Goal: Information Seeking & Learning: Learn about a topic

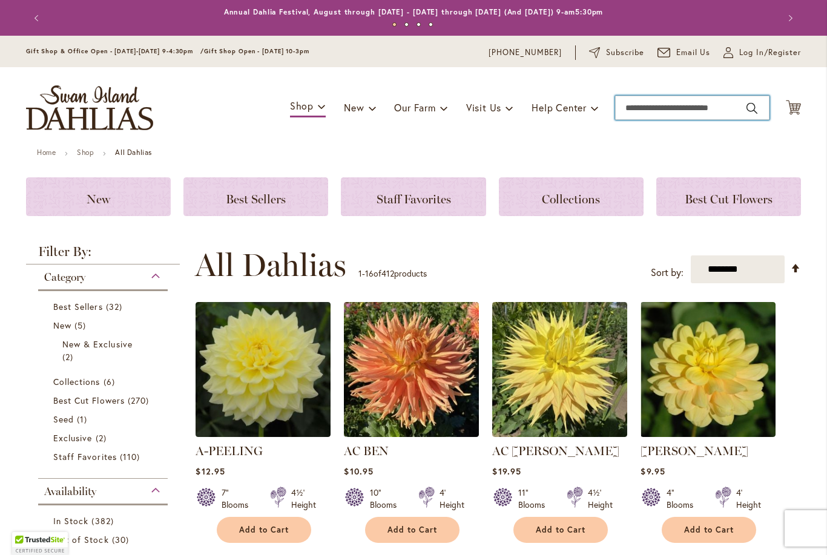
click at [692, 106] on input "Search" at bounding box center [692, 108] width 154 height 24
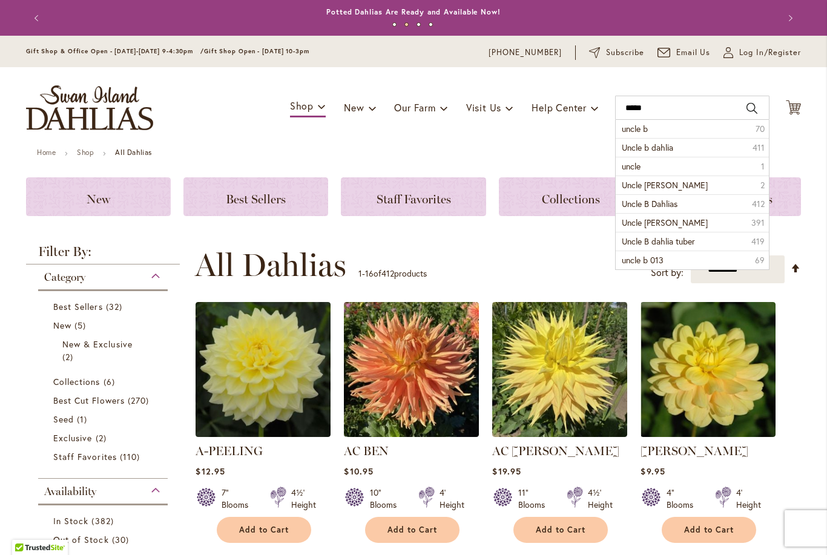
click at [673, 148] on span "Uncle b dahlia" at bounding box center [647, 148] width 51 height 12
type input "**********"
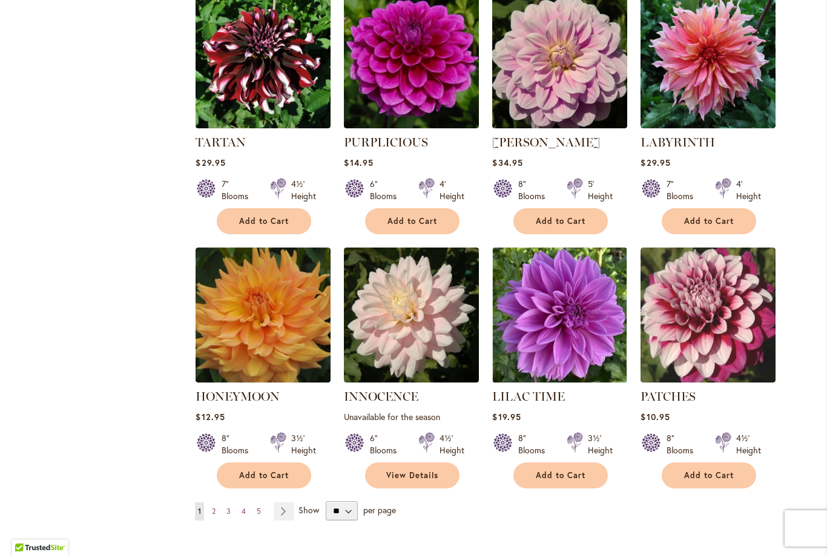
scroll to position [899, 0]
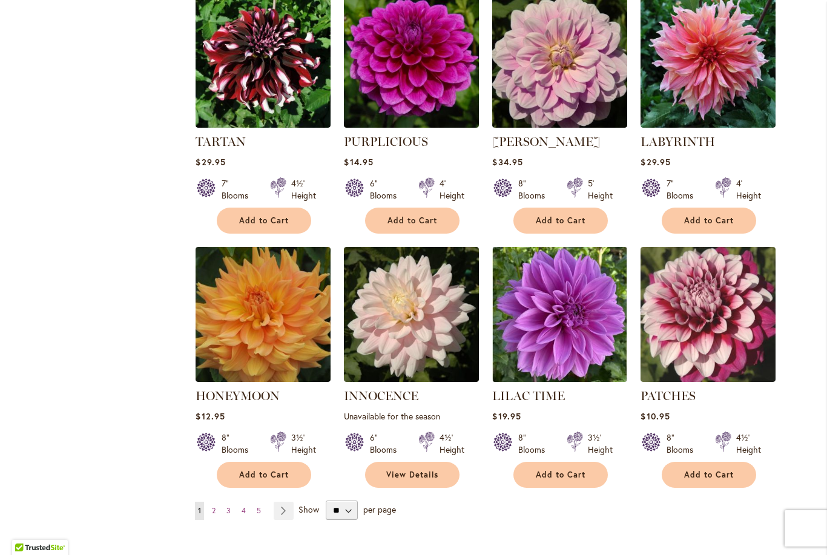
click at [219, 517] on link "Page 2" at bounding box center [214, 511] width 10 height 18
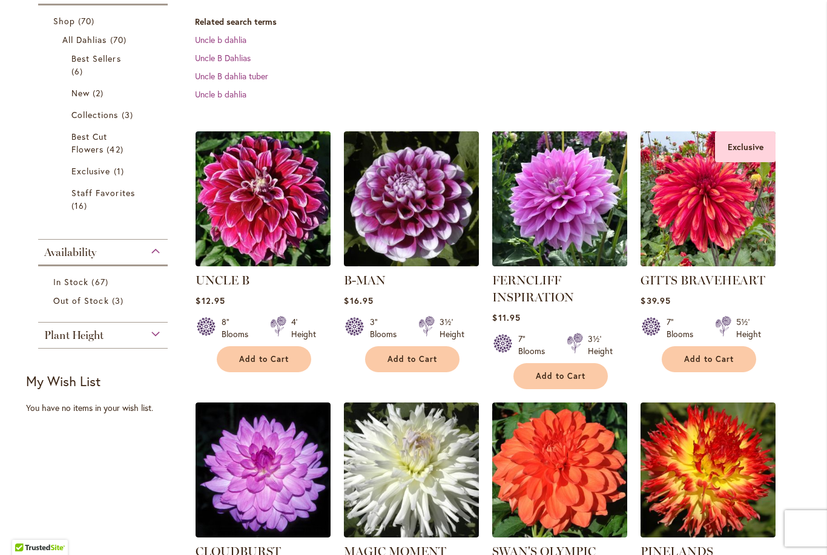
scroll to position [219, 0]
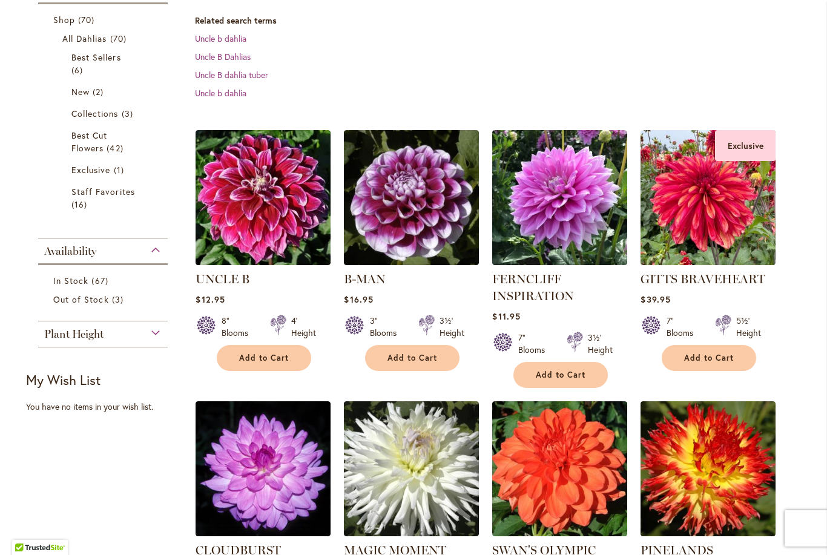
click at [105, 303] on span "Out of Stock" at bounding box center [81, 300] width 56 height 12
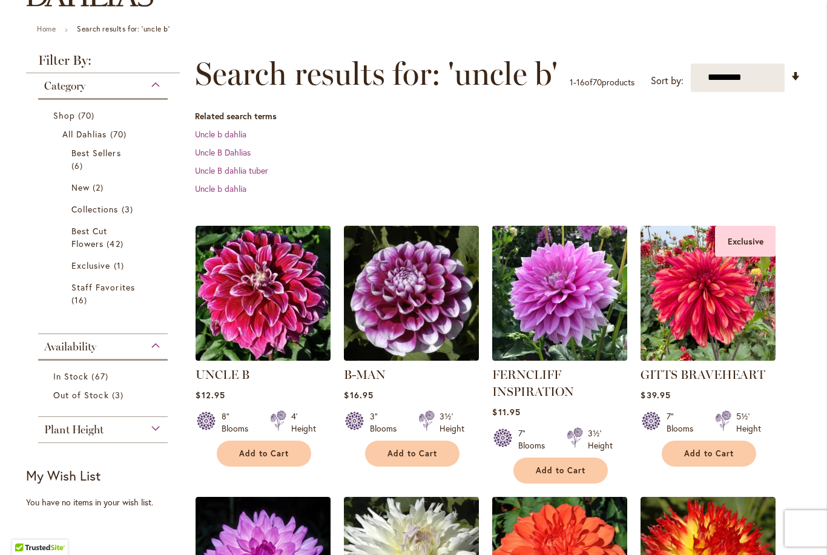
scroll to position [67, 0]
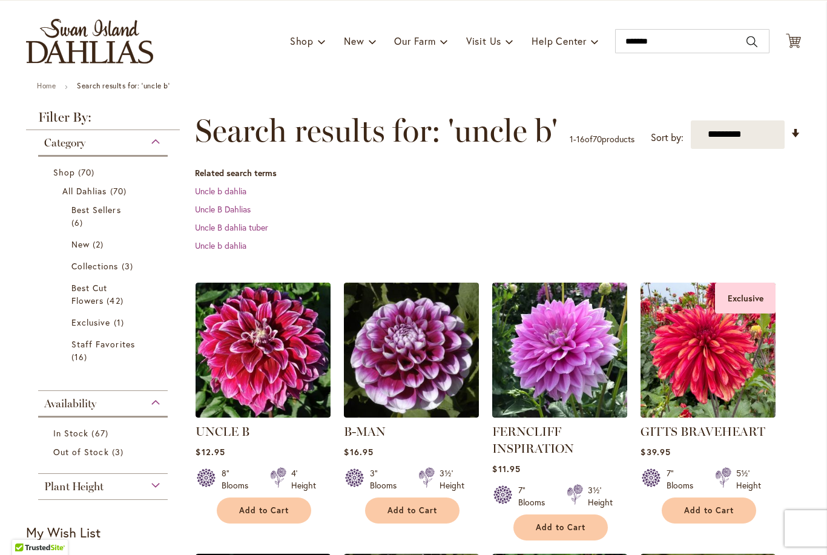
click at [160, 486] on div "Plant Height" at bounding box center [103, 483] width 130 height 19
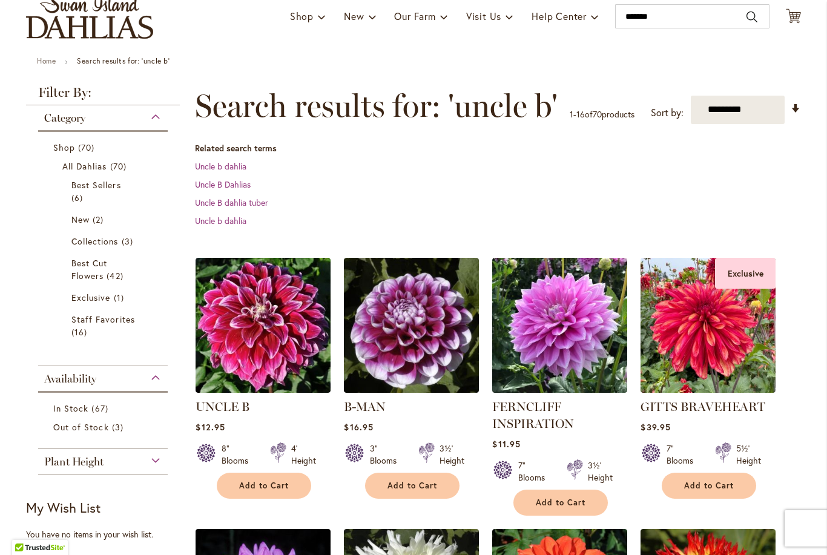
click at [164, 460] on div "Plant Height" at bounding box center [103, 458] width 130 height 19
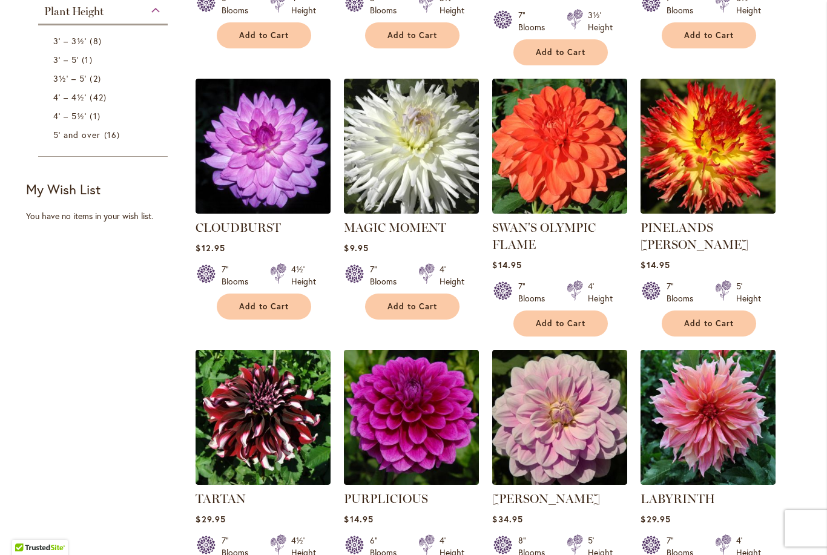
click at [106, 141] on span "16 items" at bounding box center [113, 134] width 19 height 13
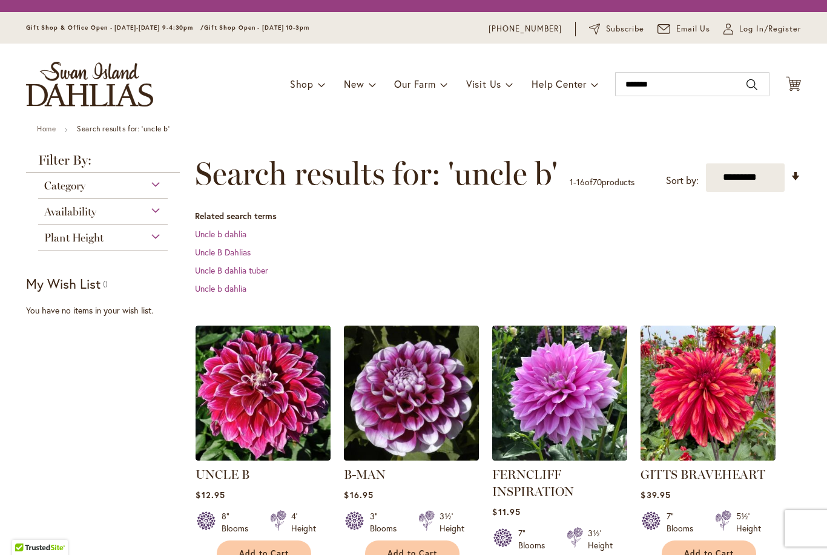
click at [114, 134] on ul "Home Search results for: 'uncle b'" at bounding box center [413, 130] width 753 height 11
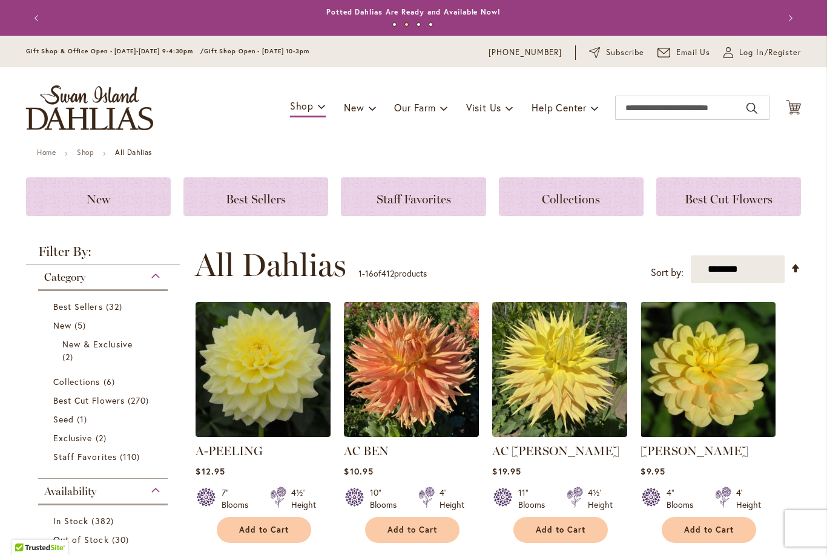
click at [720, 199] on span "Best Cut Flowers" at bounding box center [729, 199] width 88 height 15
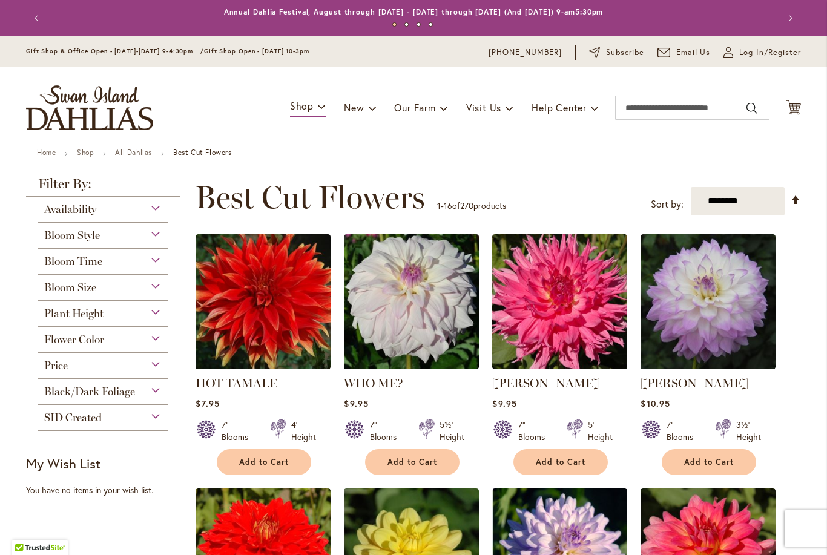
click at [749, 52] on span "Log In/Register" at bounding box center [770, 53] width 62 height 12
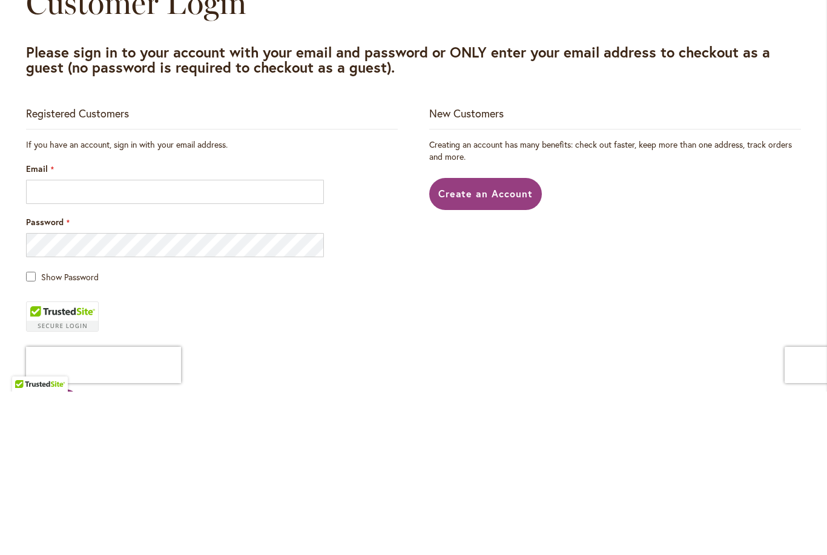
scroll to position [163, 0]
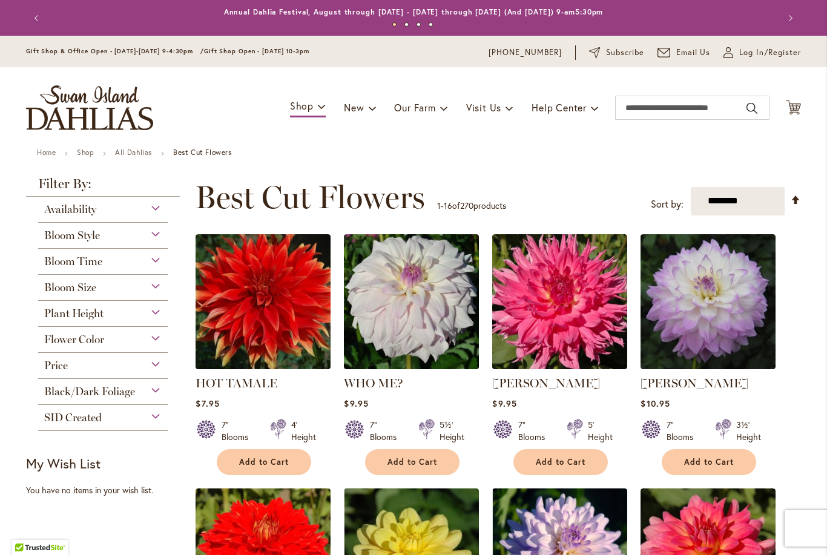
click at [295, 333] on img at bounding box center [263, 301] width 135 height 135
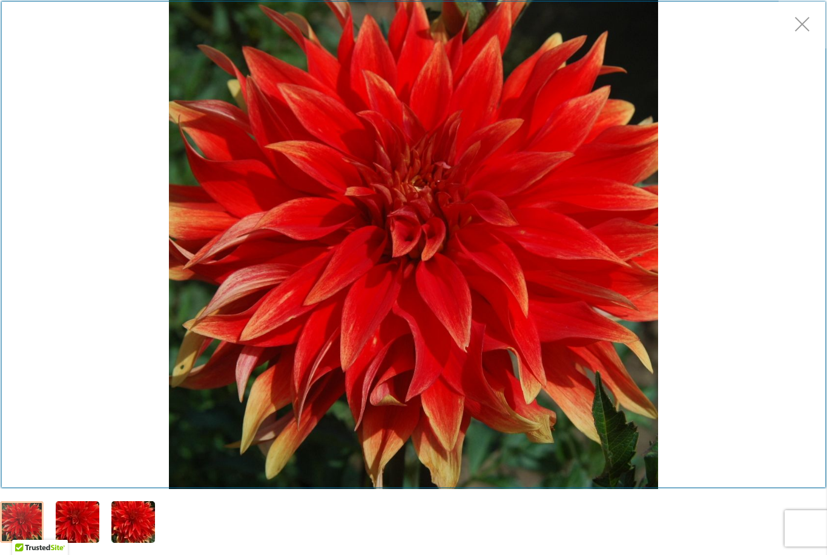
scroll to position [143, 0]
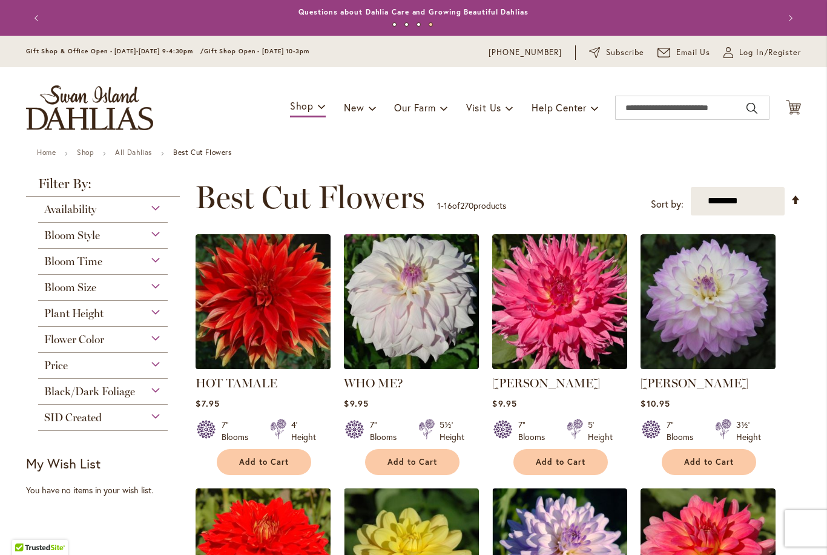
click at [744, 58] on span "Log In/Register" at bounding box center [770, 53] width 62 height 12
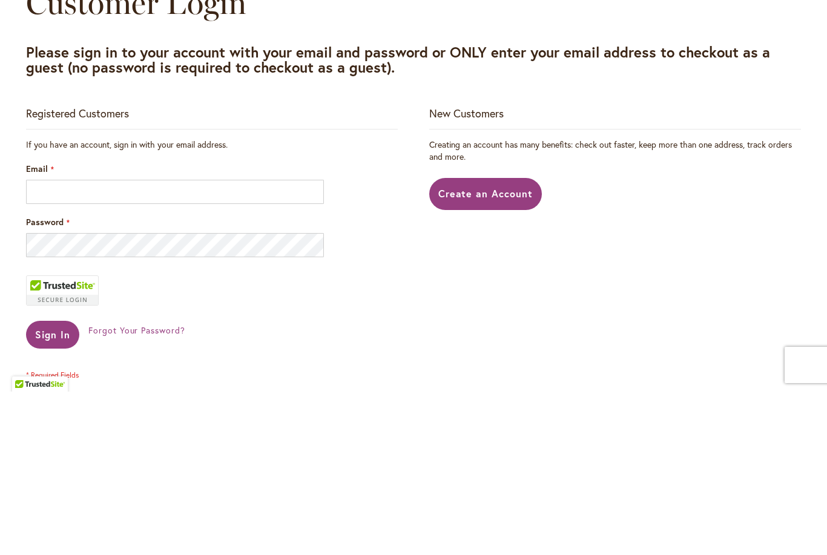
scroll to position [163, 0]
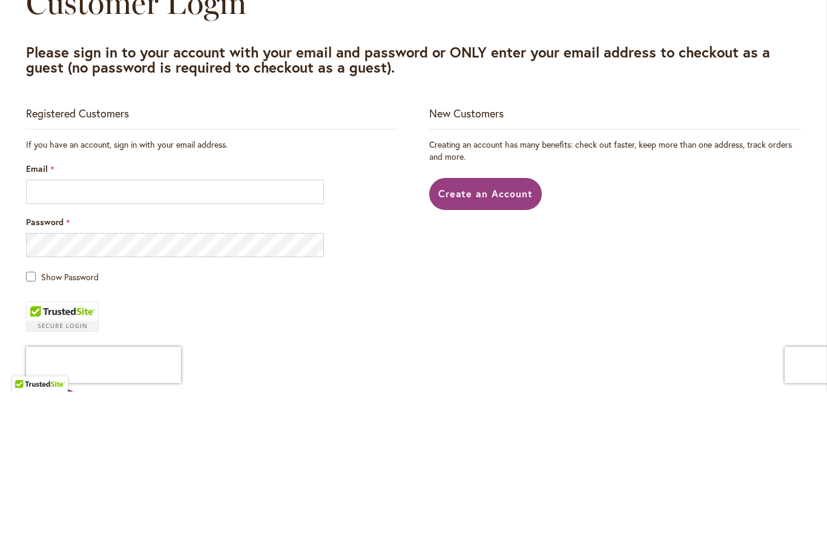
click at [267, 343] on input "Email" at bounding box center [175, 355] width 298 height 24
type input "**********"
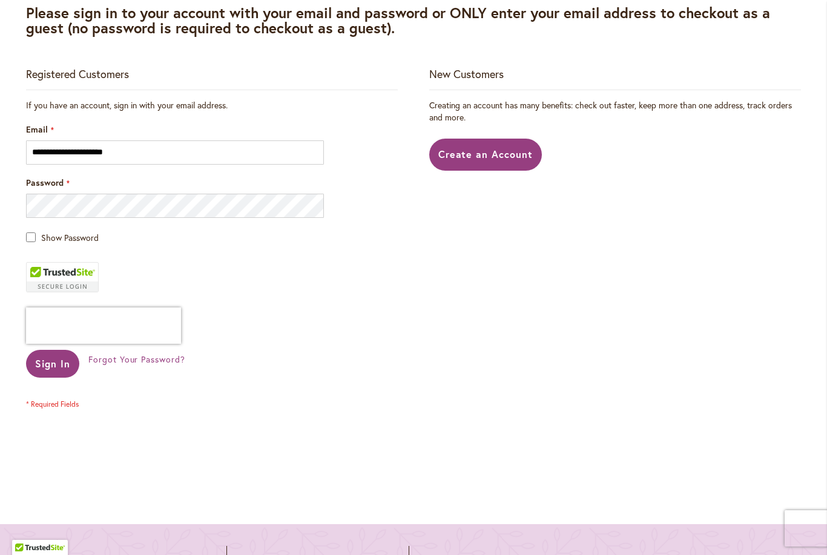
scroll to position [206, 0]
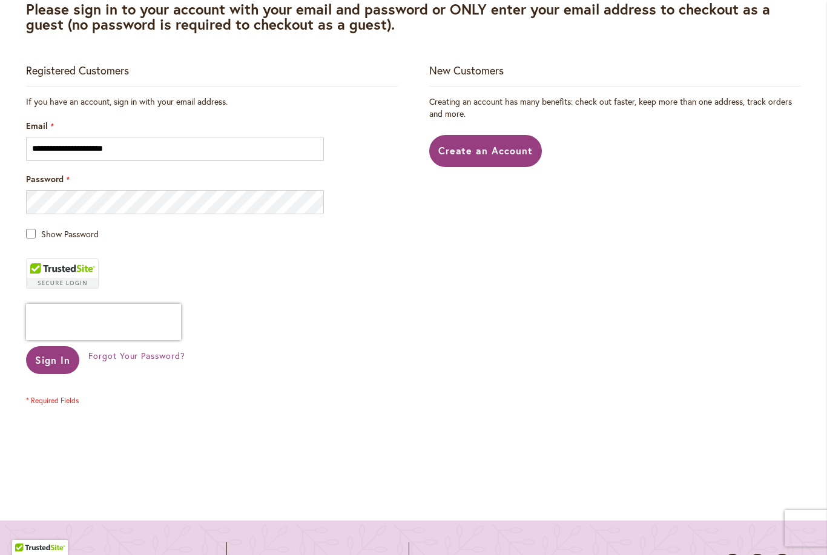
click at [61, 358] on span "Sign In" at bounding box center [52, 360] width 35 height 13
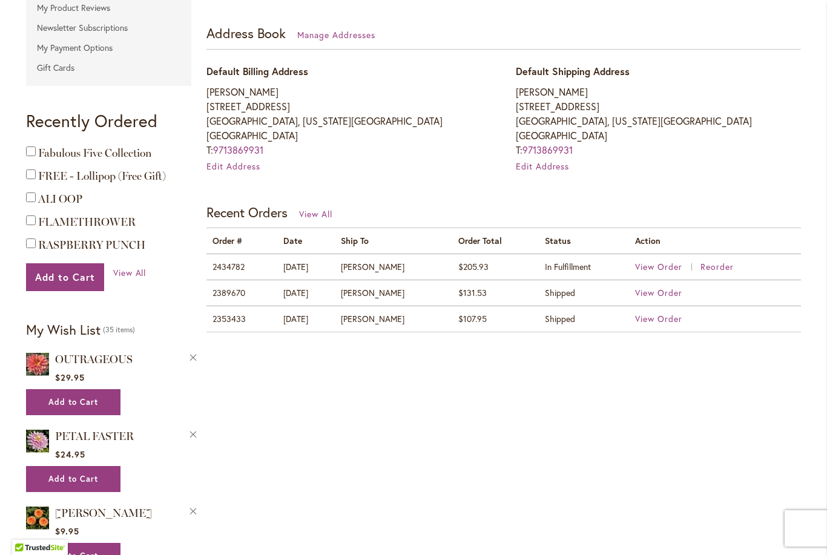
scroll to position [334, 0]
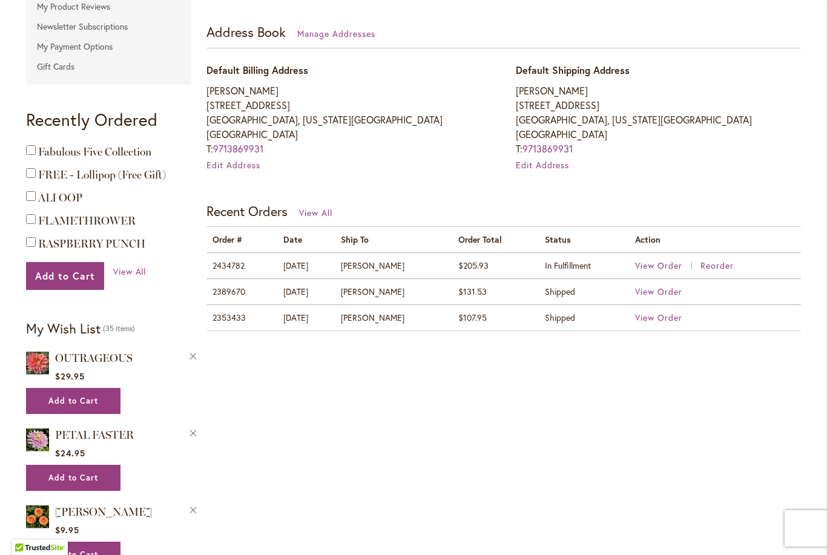
click at [663, 291] on span "View Order" at bounding box center [658, 292] width 47 height 12
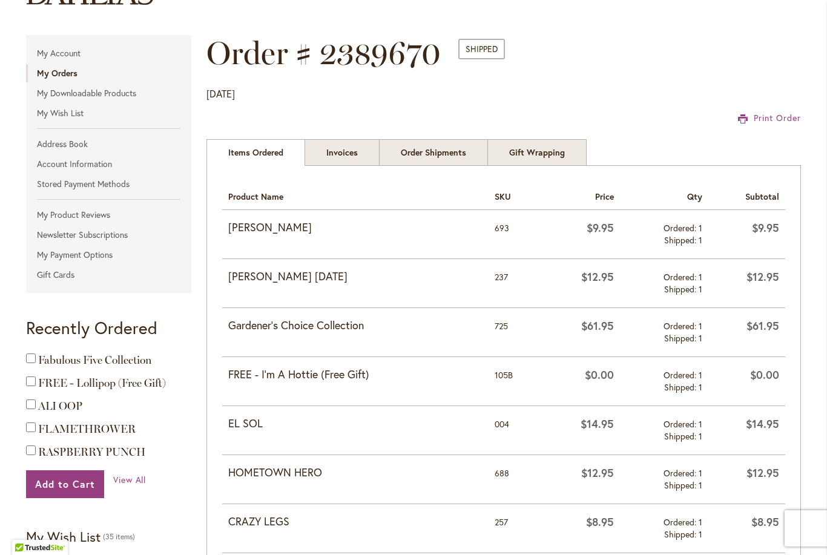
scroll to position [128, 0]
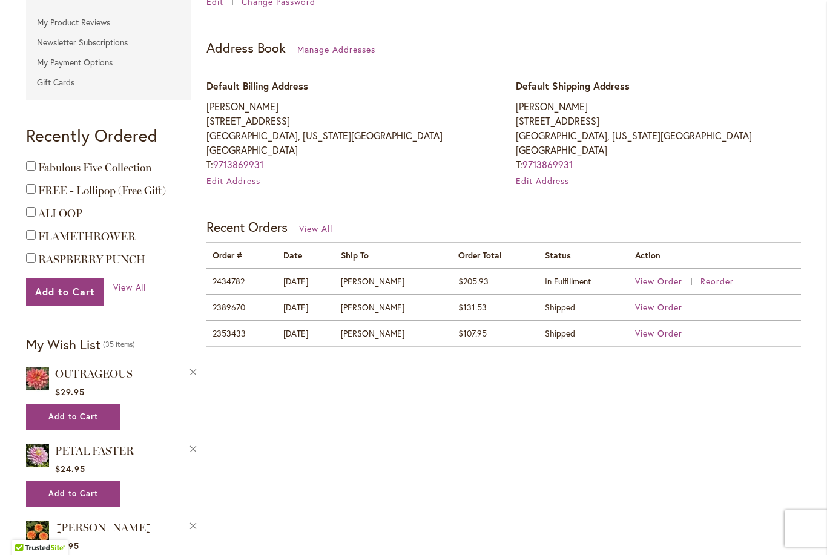
scroll to position [320, 0]
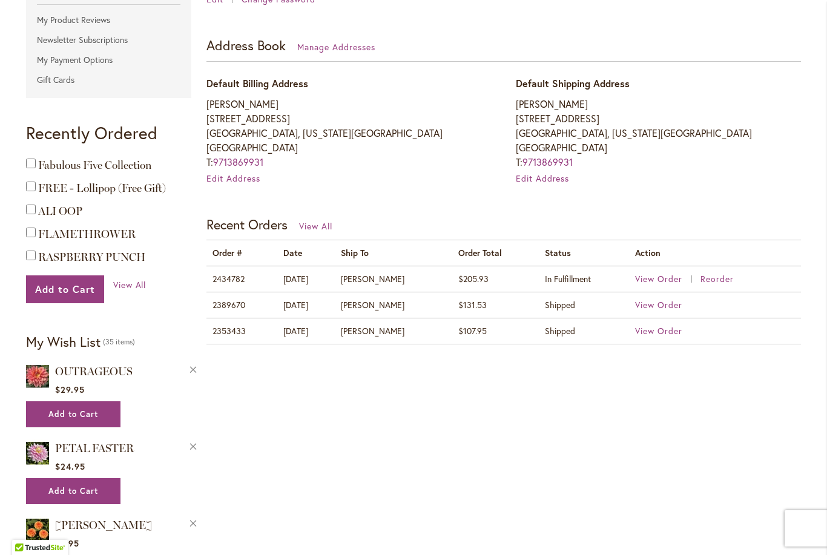
click at [668, 333] on span "View Order" at bounding box center [658, 331] width 47 height 12
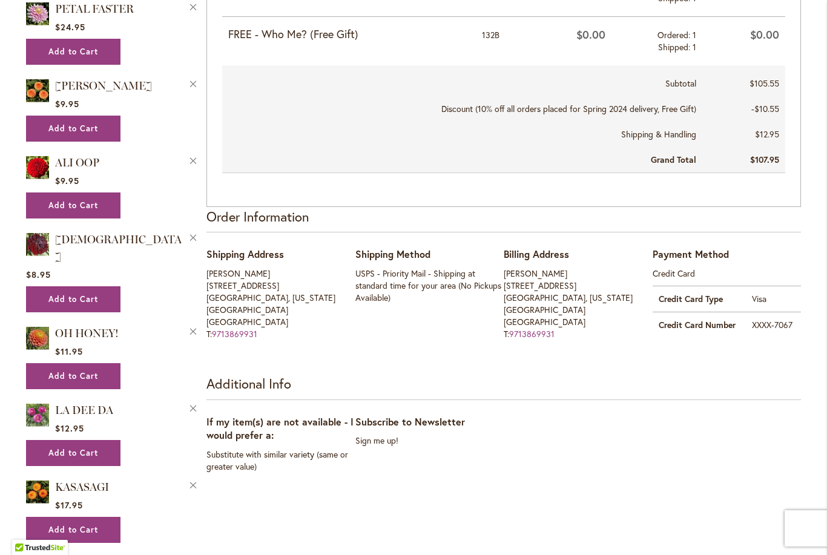
scroll to position [764, 0]
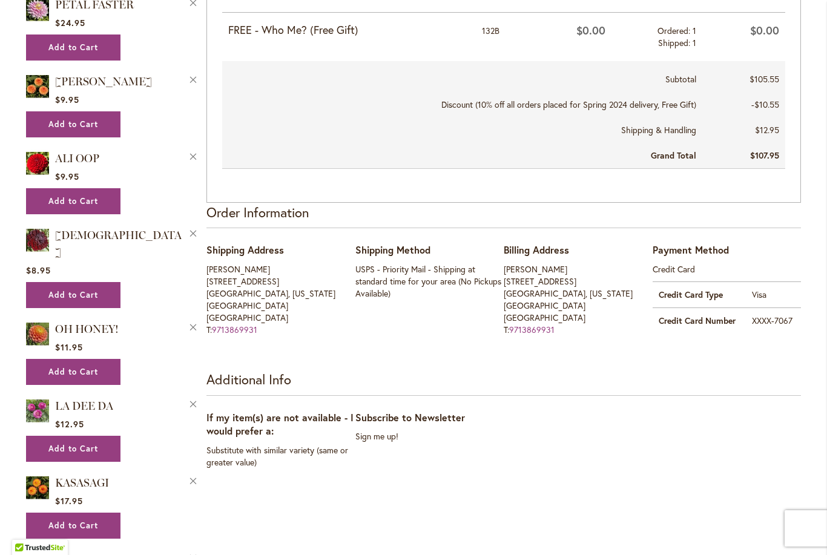
click at [196, 238] on button "Remove VOODOO from Wishlist" at bounding box center [193, 232] width 11 height 13
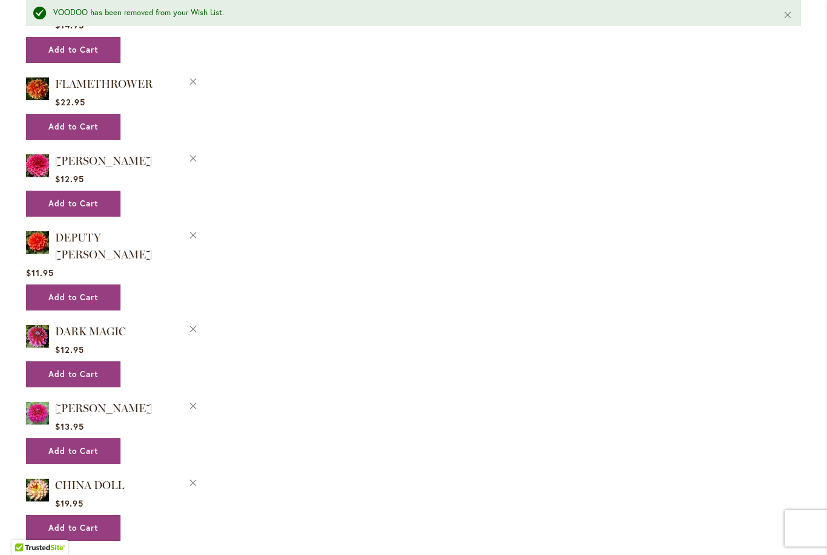
scroll to position [1342, 0]
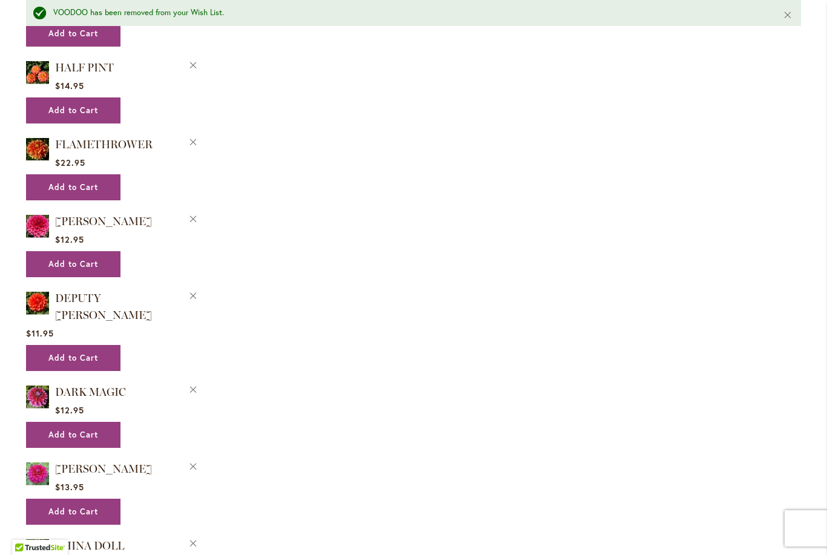
click at [133, 145] on span "FLAMETHROWER" at bounding box center [103, 144] width 97 height 13
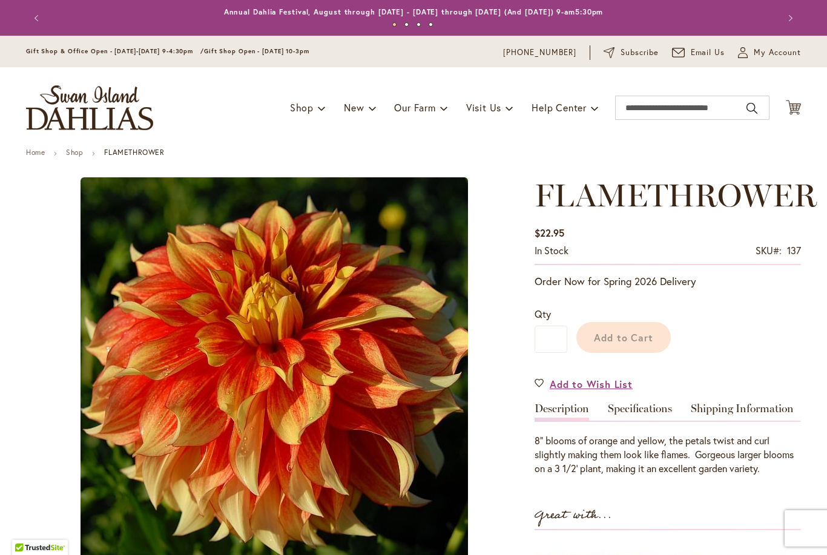
type input "*****"
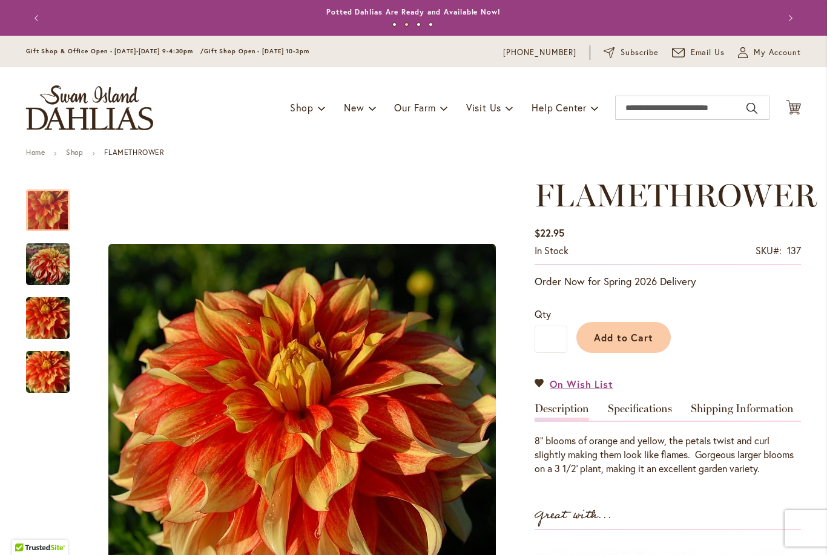
click at [771, 53] on span "My Account" at bounding box center [777, 53] width 47 height 12
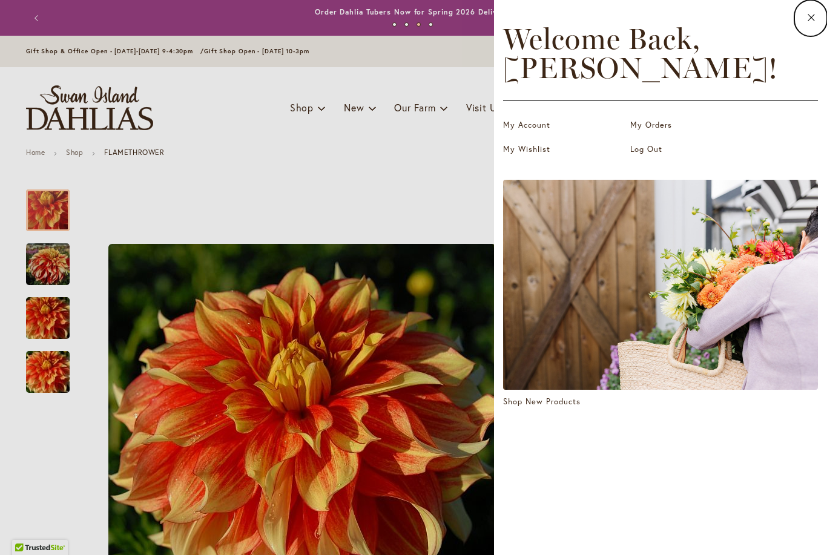
click at [665, 125] on link "My Orders" at bounding box center [690, 125] width 121 height 12
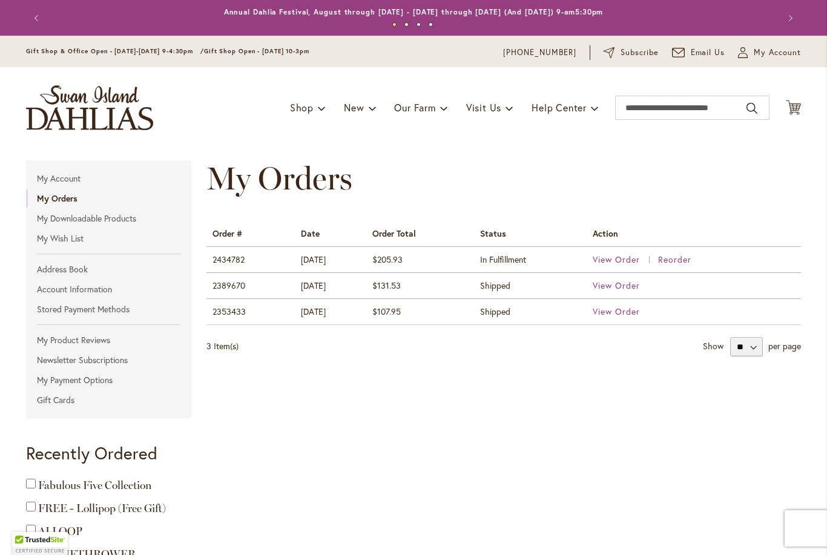
click at [629, 258] on span "View Order" at bounding box center [616, 260] width 47 height 12
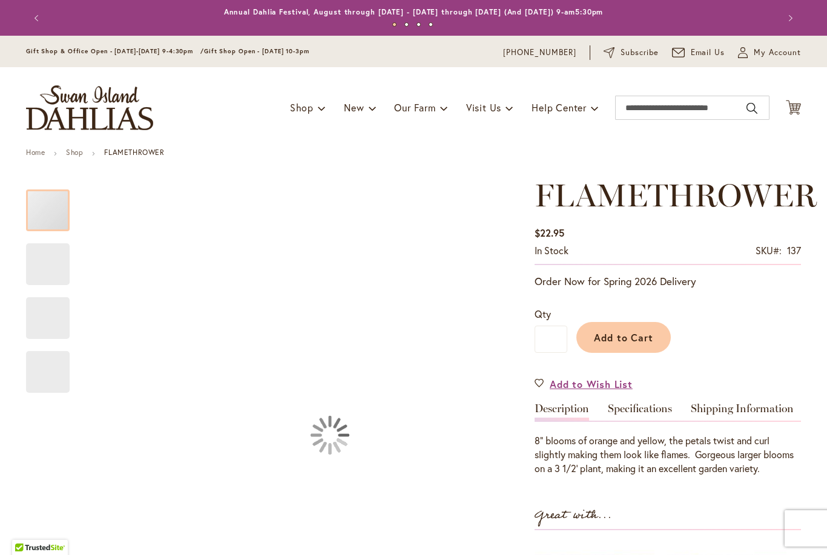
type input "*****"
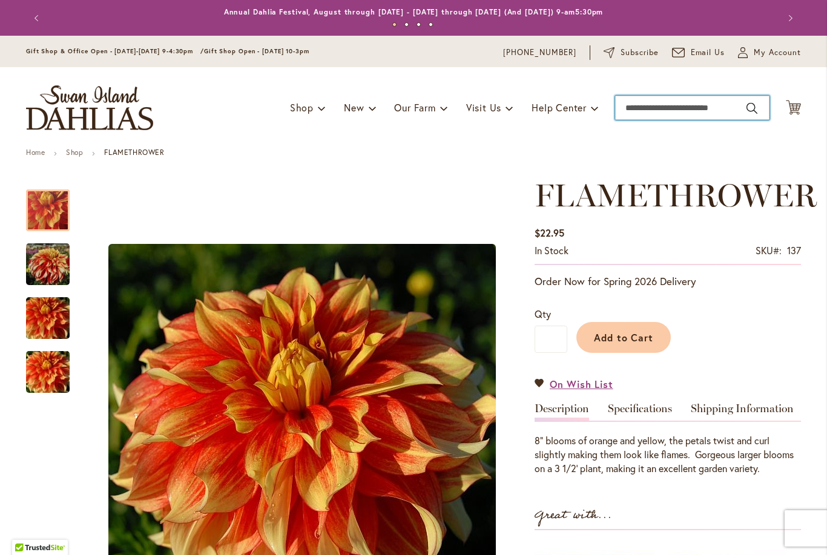
click at [694, 114] on input "Search" at bounding box center [692, 108] width 154 height 24
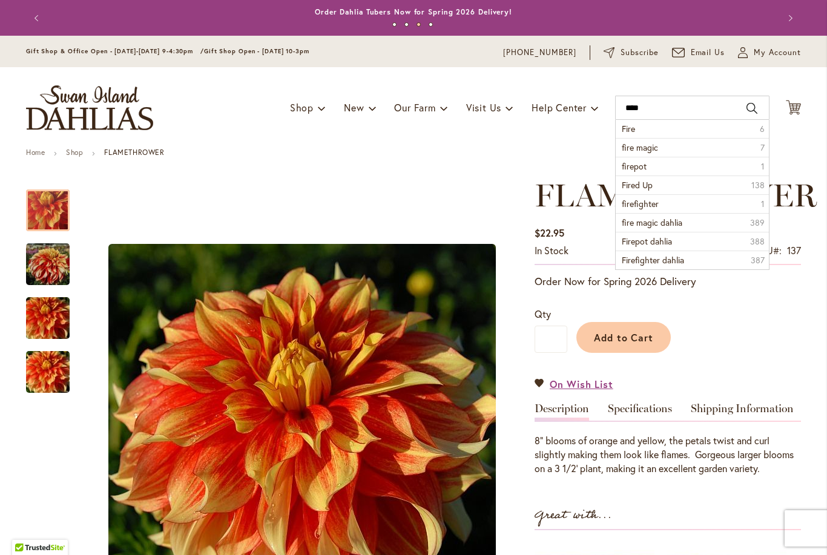
click at [656, 149] on span "fire magic" at bounding box center [640, 148] width 36 height 12
type input "**********"
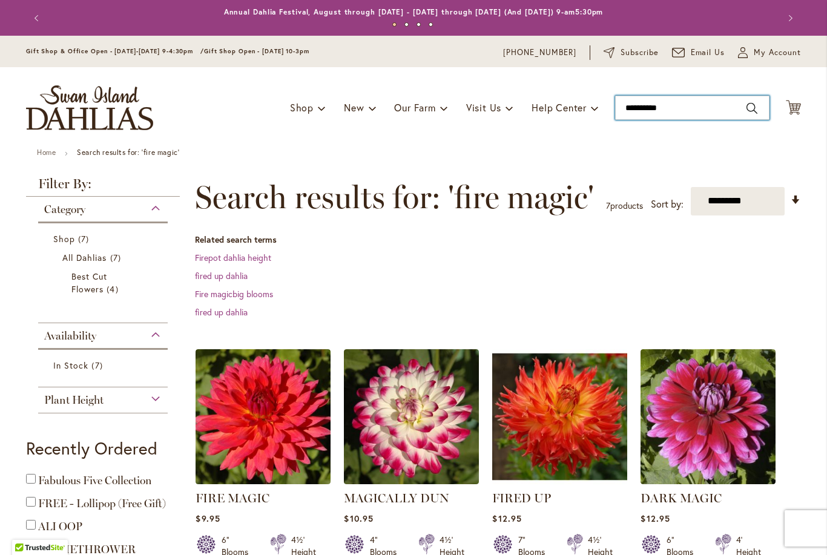
click at [689, 113] on input "**********" at bounding box center [692, 108] width 154 height 24
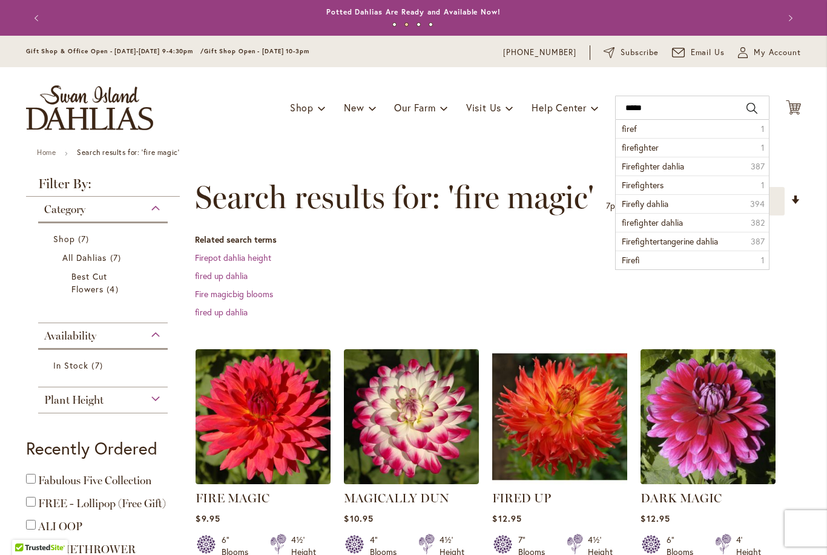
click at [657, 148] on span "firefighter" at bounding box center [640, 148] width 37 height 12
type input "**********"
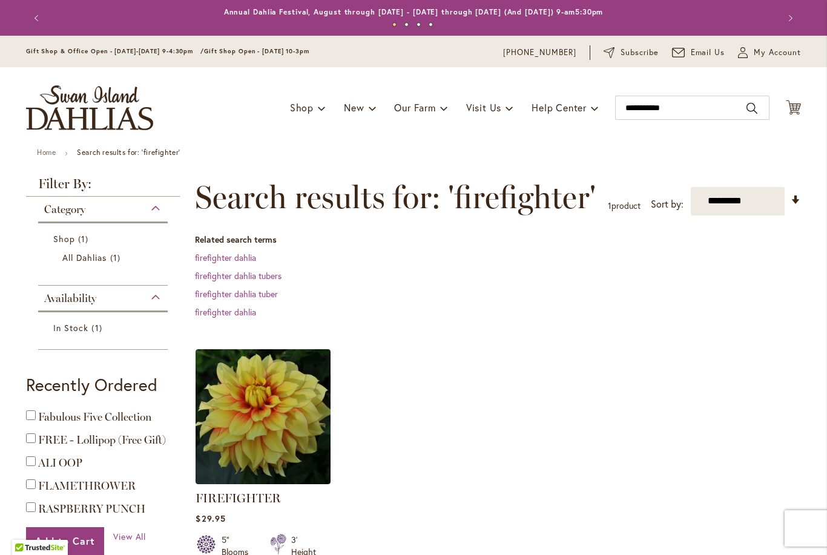
click at [300, 438] on img at bounding box center [263, 416] width 135 height 135
click at [292, 436] on img at bounding box center [263, 416] width 135 height 135
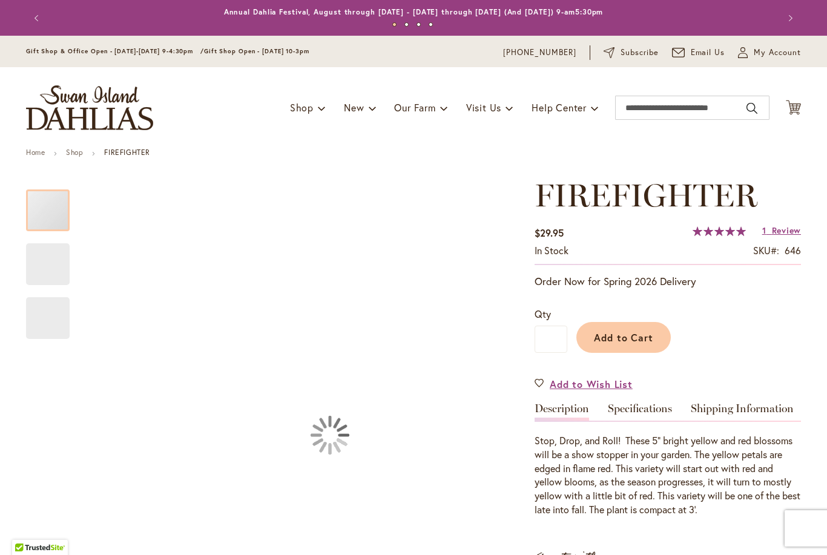
type input "*****"
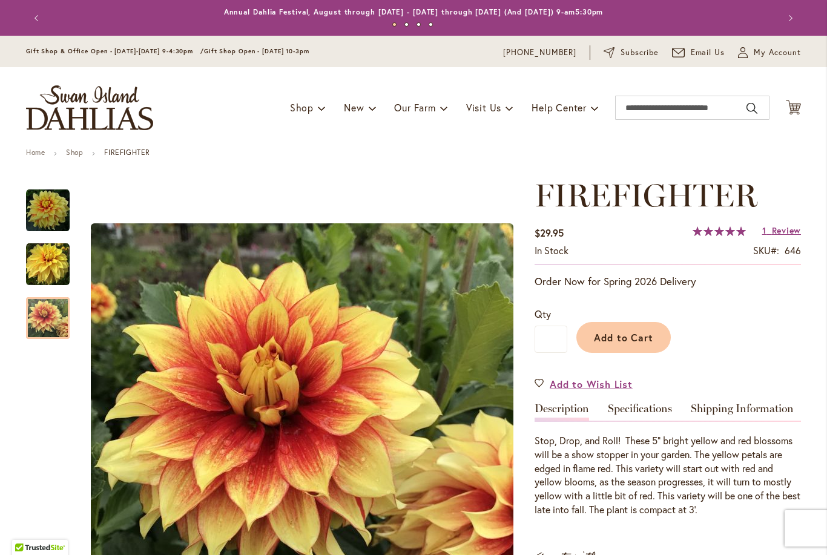
click at [44, 321] on img "FIREFIGHTER" at bounding box center [48, 319] width 44 height 44
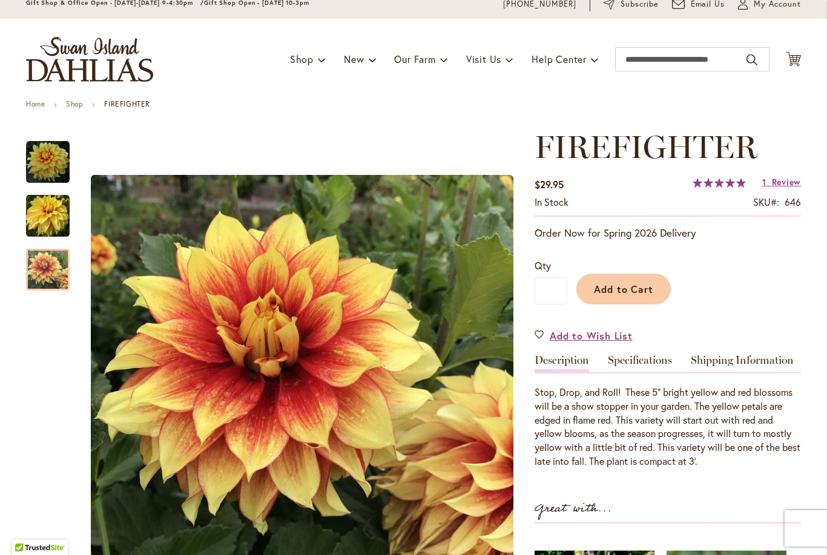
scroll to position [47, 0]
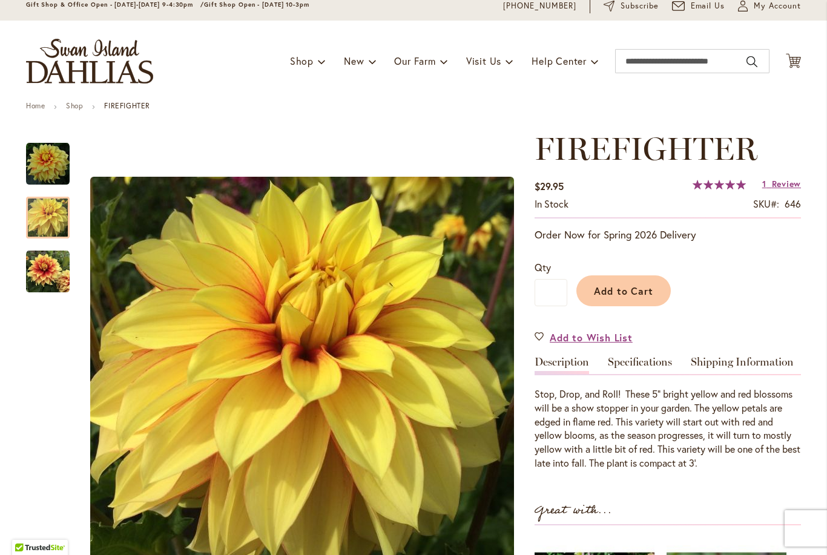
click at [41, 222] on div at bounding box center [48, 218] width 44 height 42
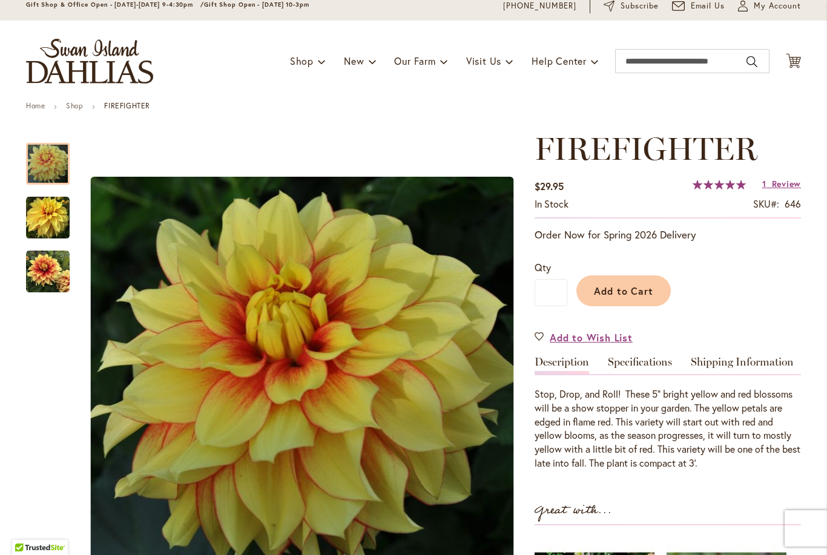
click at [44, 160] on img "FIREFIGHTER" at bounding box center [48, 164] width 44 height 44
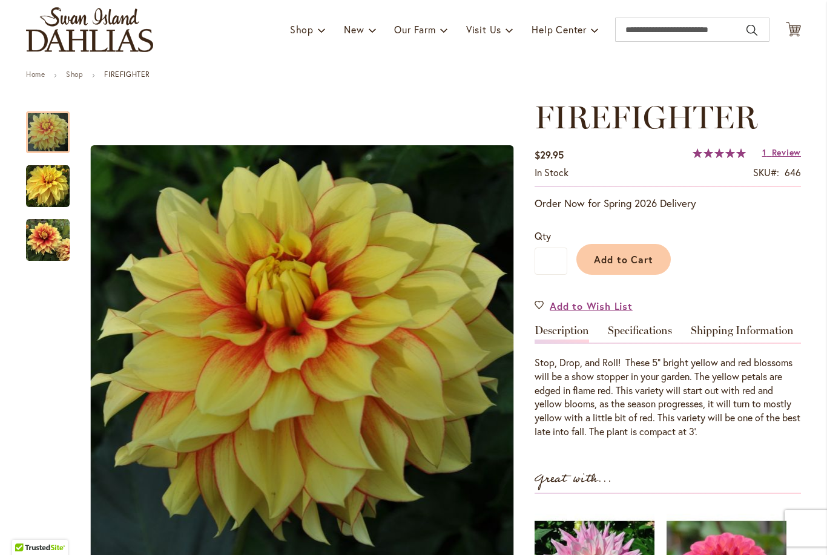
scroll to position [81, 0]
